Goal: Task Accomplishment & Management: Use online tool/utility

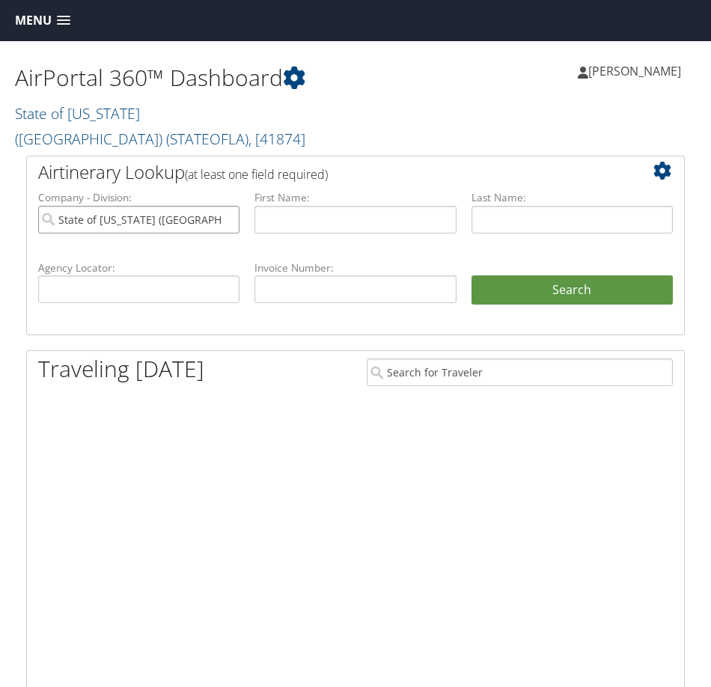
click at [227, 206] on input "State of [US_STATE] ([GEOGRAPHIC_DATA])" at bounding box center [138, 220] width 201 height 28
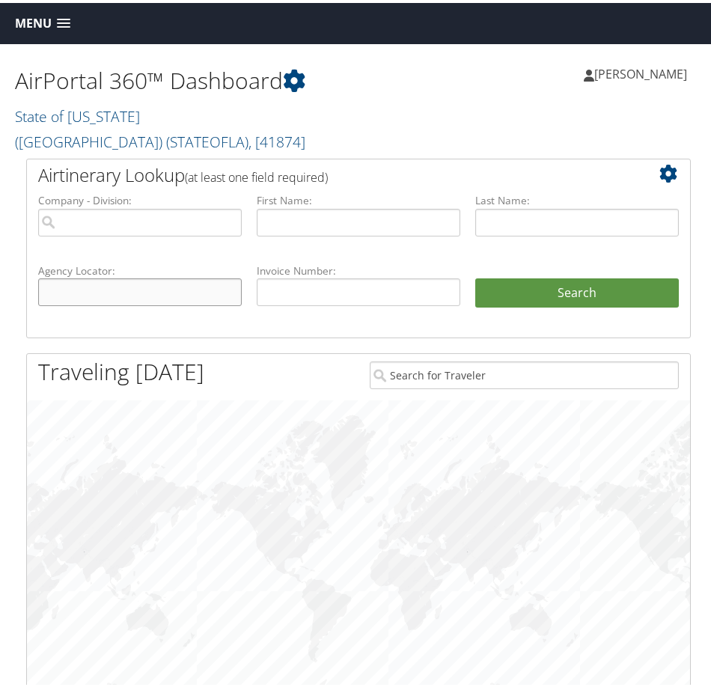
click at [124, 275] on input "text" at bounding box center [139, 289] width 203 height 28
paste input "DDB3LX"
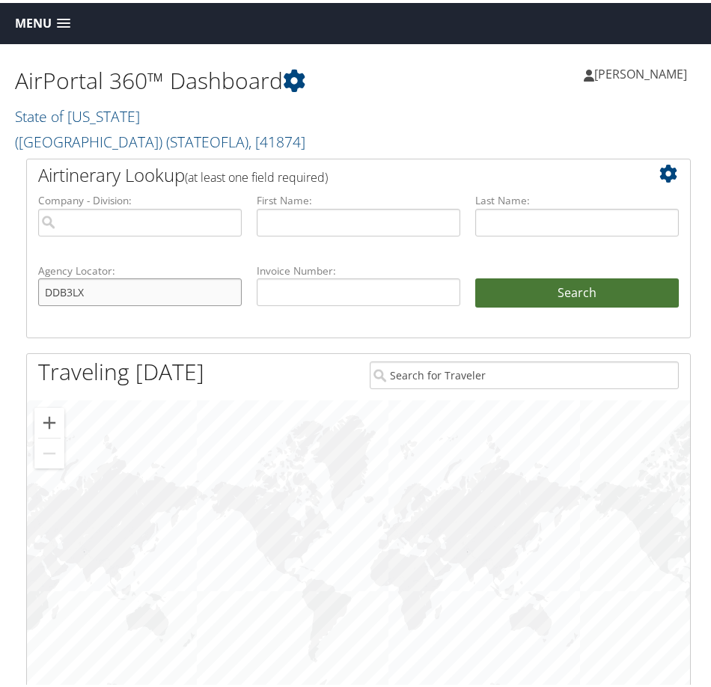
type input "DDB3LX"
click at [593, 275] on button "Search" at bounding box center [576, 290] width 203 height 30
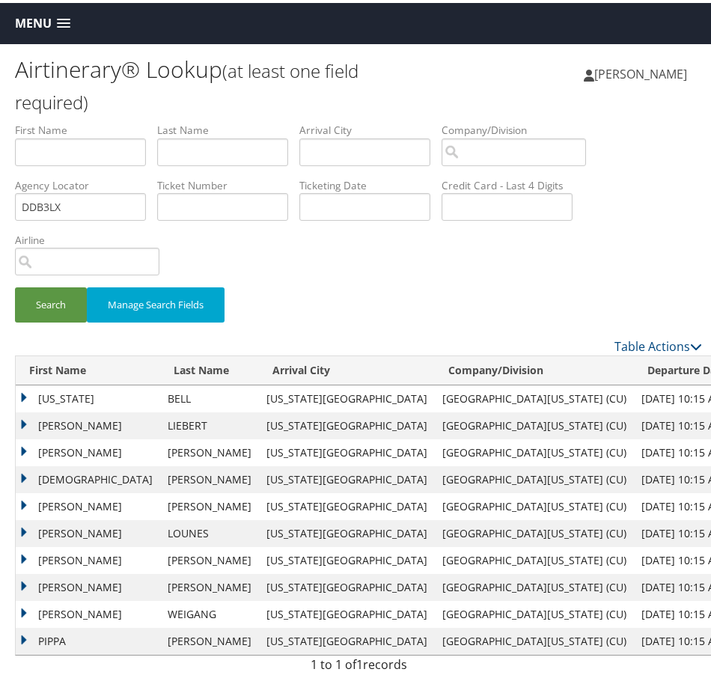
click at [38, 21] on span "Menu" at bounding box center [33, 20] width 37 height 14
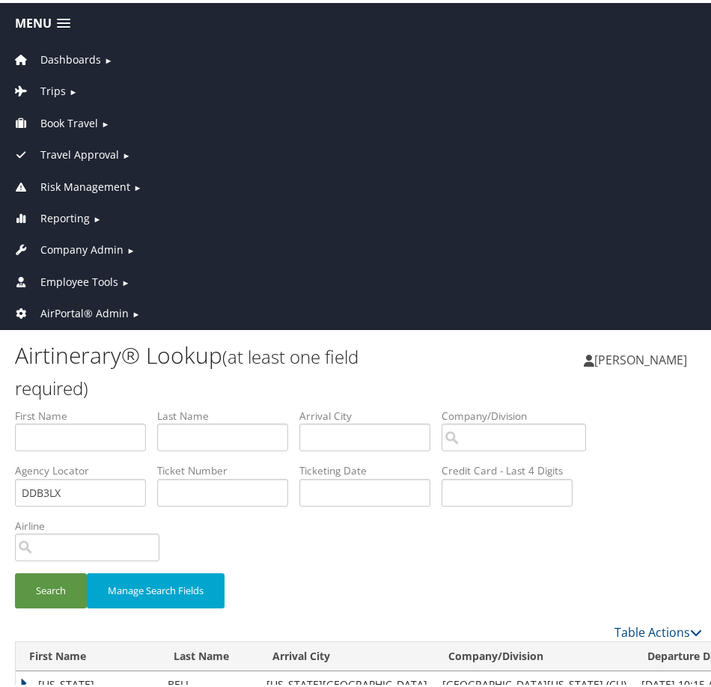
click at [65, 307] on span "AirPortal® Admin" at bounding box center [84, 310] width 88 height 16
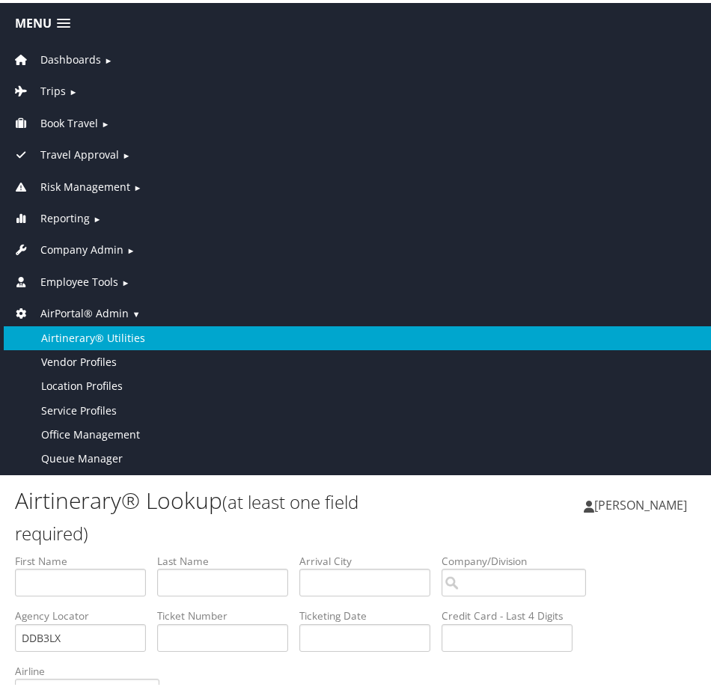
click at [76, 331] on link "Airtinerary® Utilities" at bounding box center [358, 335] width 709 height 24
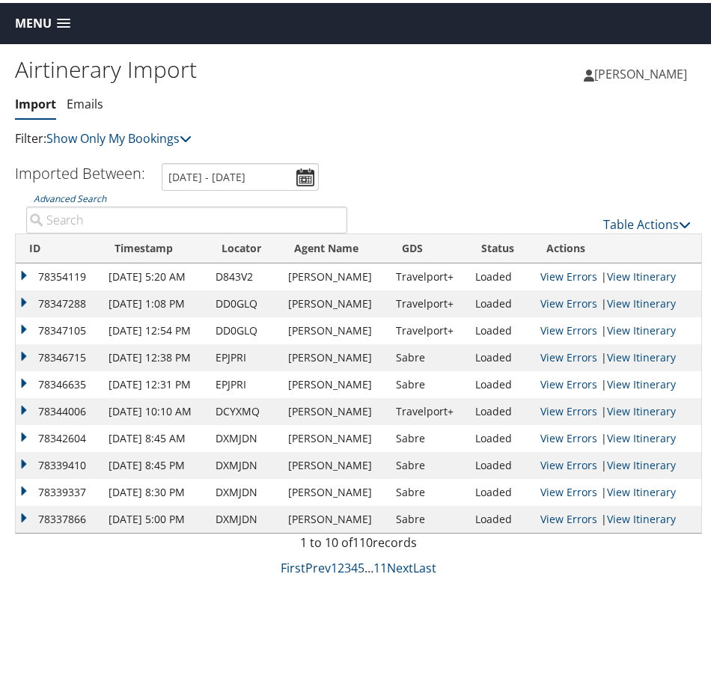
click at [200, 79] on h1 "Airtinerary Import" at bounding box center [186, 66] width 343 height 31
click at [634, 222] on link "Table Actions" at bounding box center [647, 221] width 88 height 16
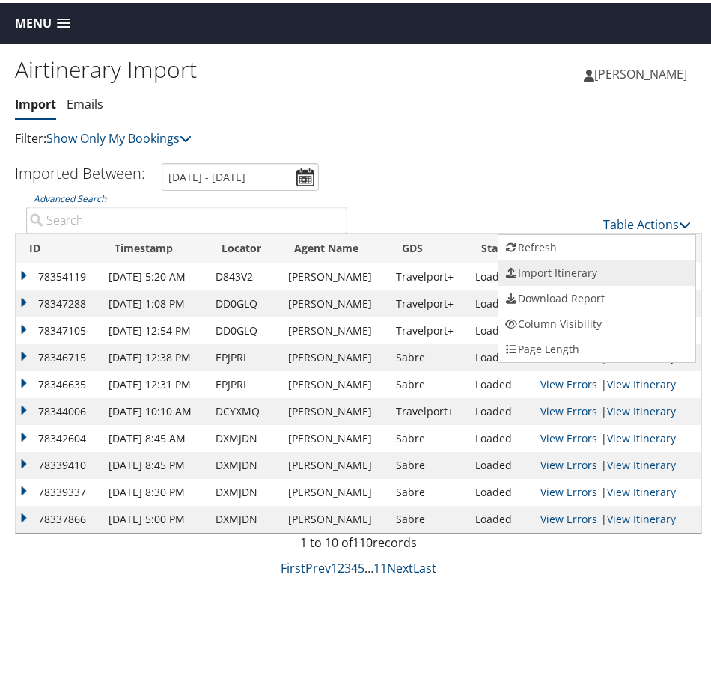
click at [570, 264] on link "Import Itinerary" at bounding box center [596, 269] width 197 height 25
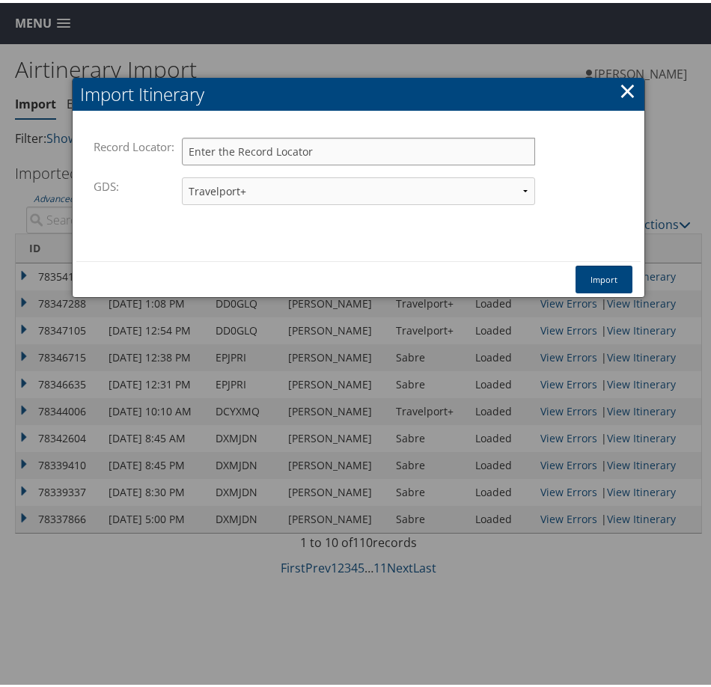
click at [225, 151] on input "Record Locator:" at bounding box center [358, 149] width 353 height 28
paste input "DDB3LX"
type input "DDB3LX"
click at [588, 275] on button "Import" at bounding box center [603, 277] width 57 height 28
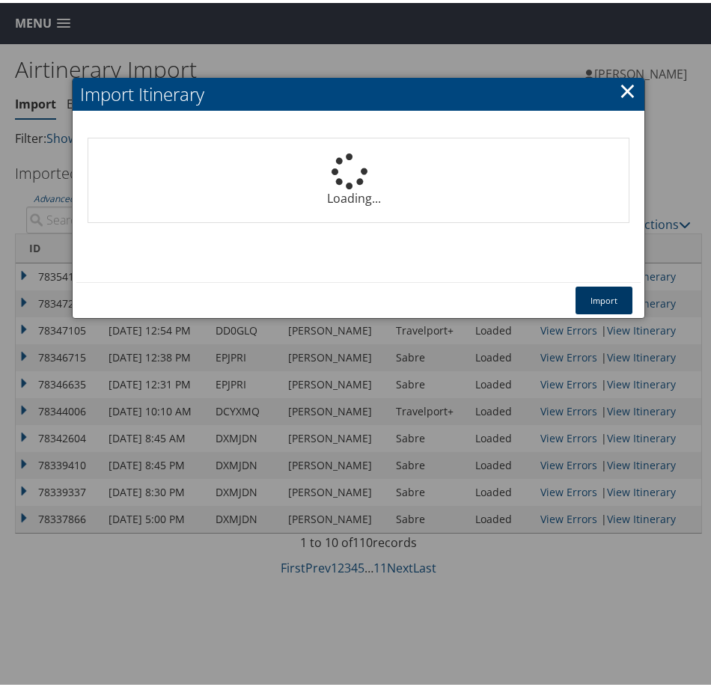
select select "1P"
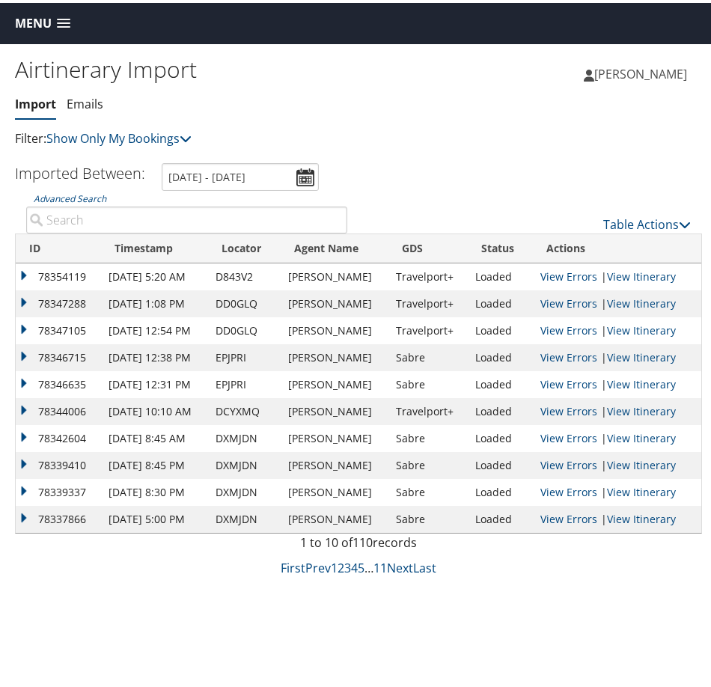
click at [95, 628] on div "Airtinerary Import Import Emails Import Emails Filter: Show Only My Bookings Sh…" at bounding box center [358, 384] width 717 height 687
